Goal: Register for event/course

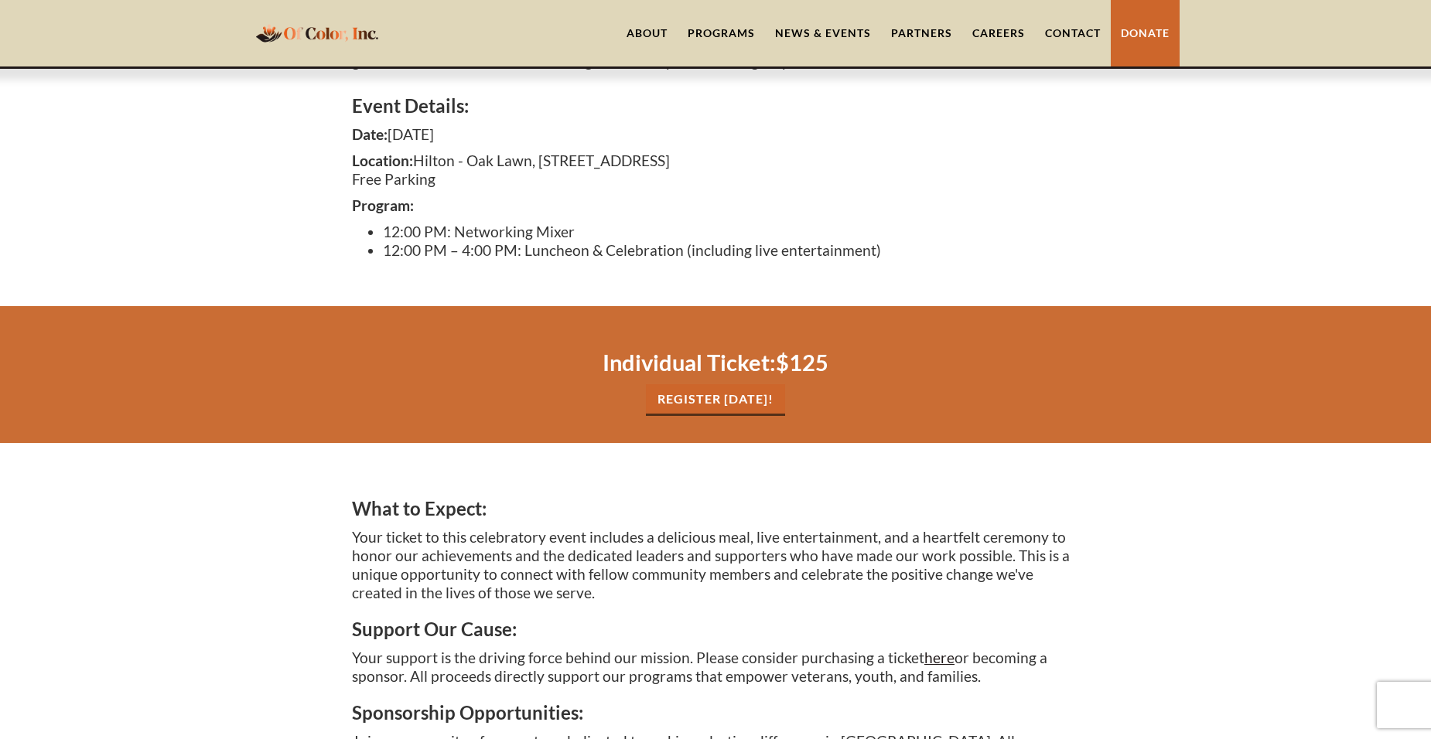
scroll to position [541, 0]
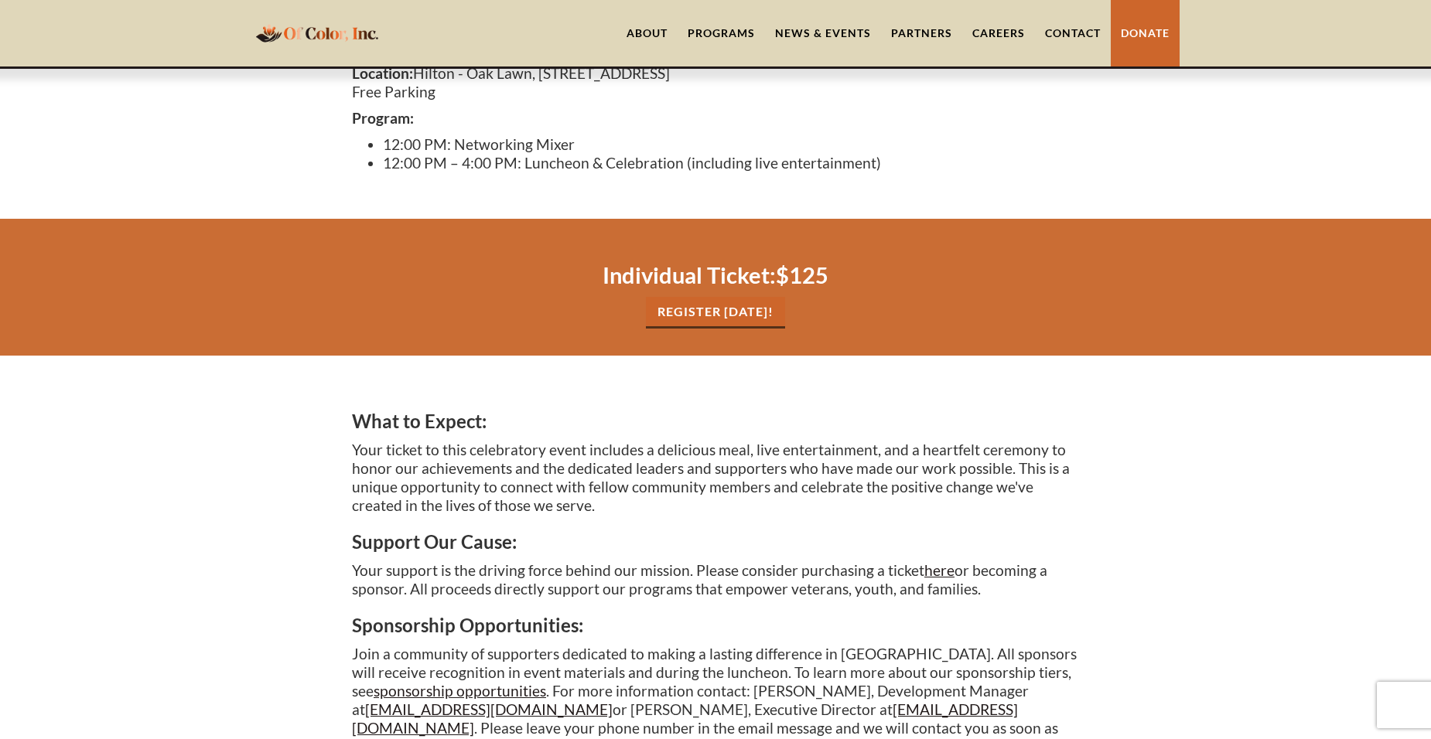
click at [730, 314] on link "REgister Today!" at bounding box center [715, 313] width 139 height 32
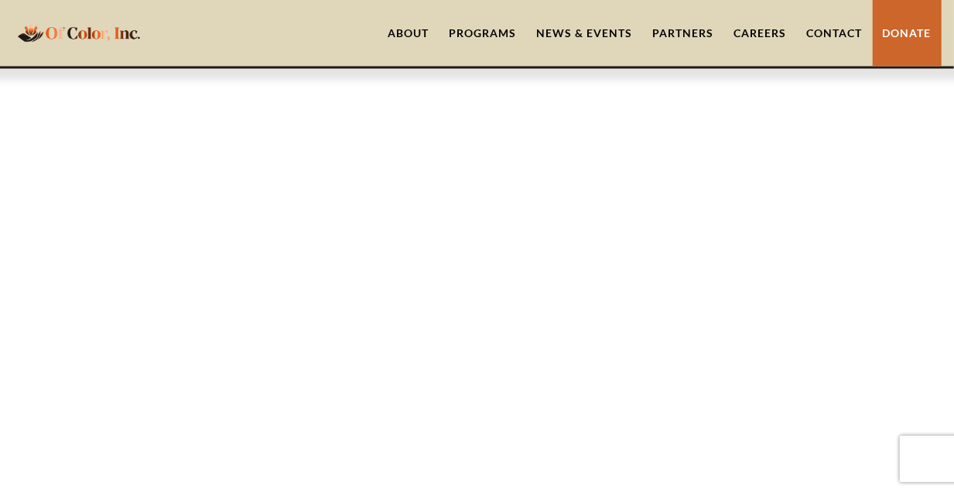
scroll to position [1286, 0]
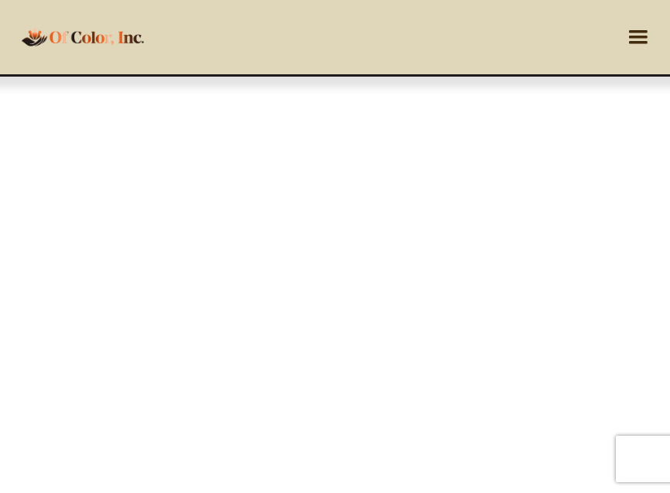
scroll to position [1439, 0]
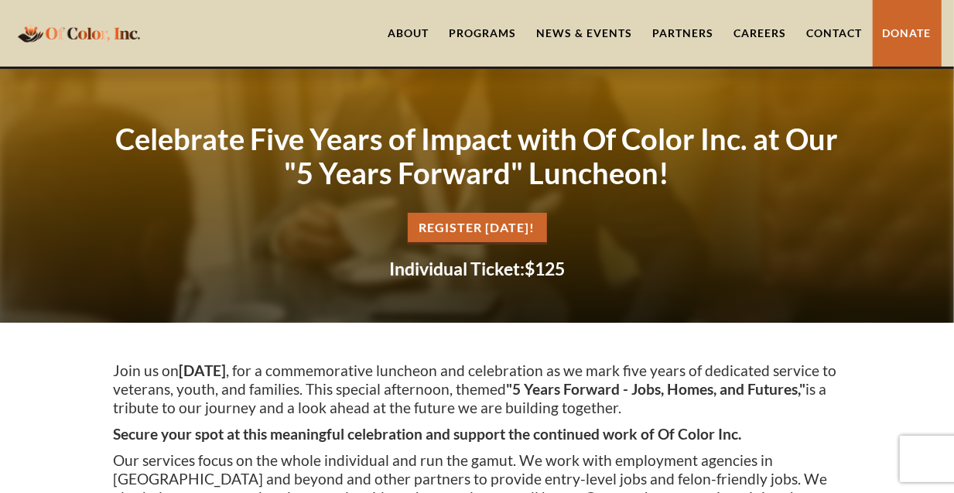
click at [469, 228] on link "REgister [DATE]!" at bounding box center [477, 229] width 139 height 32
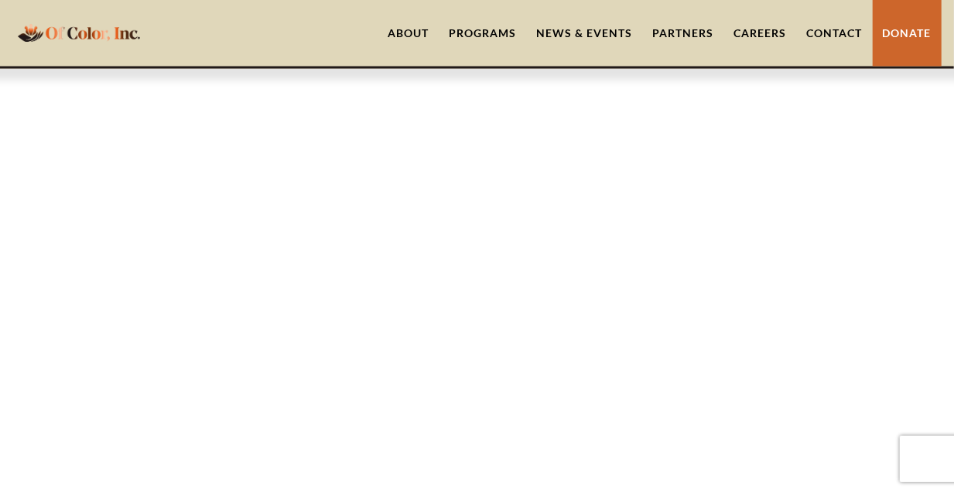
scroll to position [1286, 0]
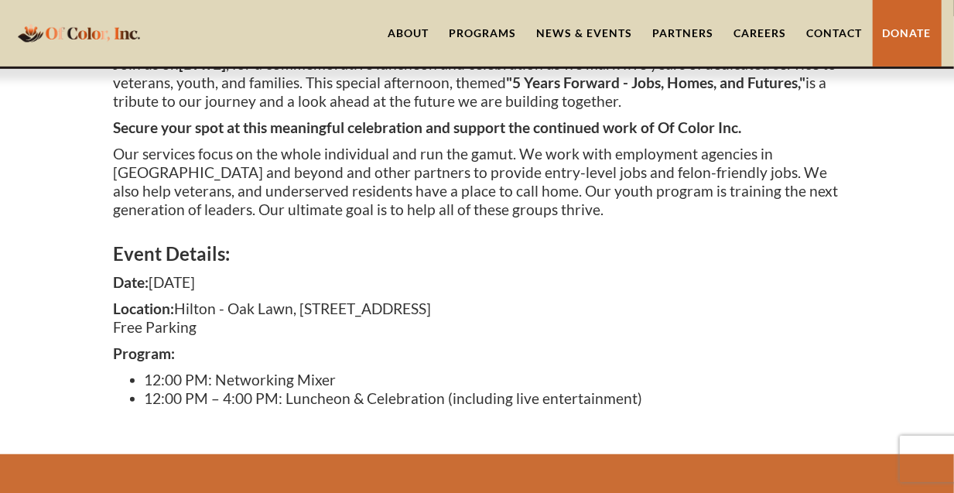
scroll to position [616, 0]
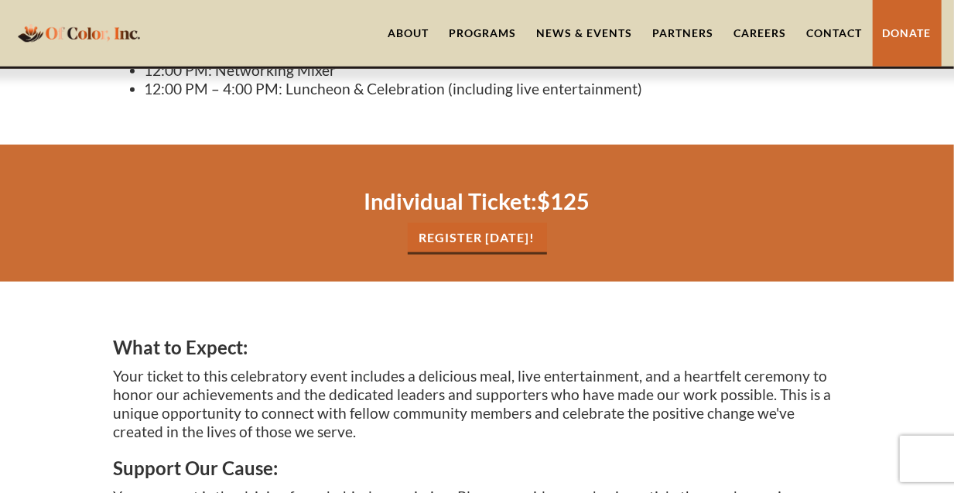
click at [450, 241] on link "REgister [DATE]!" at bounding box center [477, 239] width 139 height 32
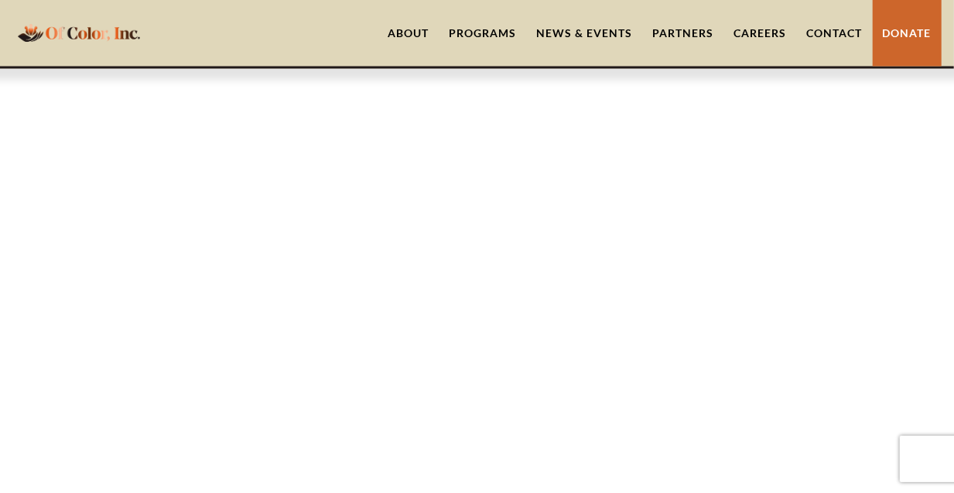
scroll to position [1286, 0]
